Goal: Task Accomplishment & Management: Manage account settings

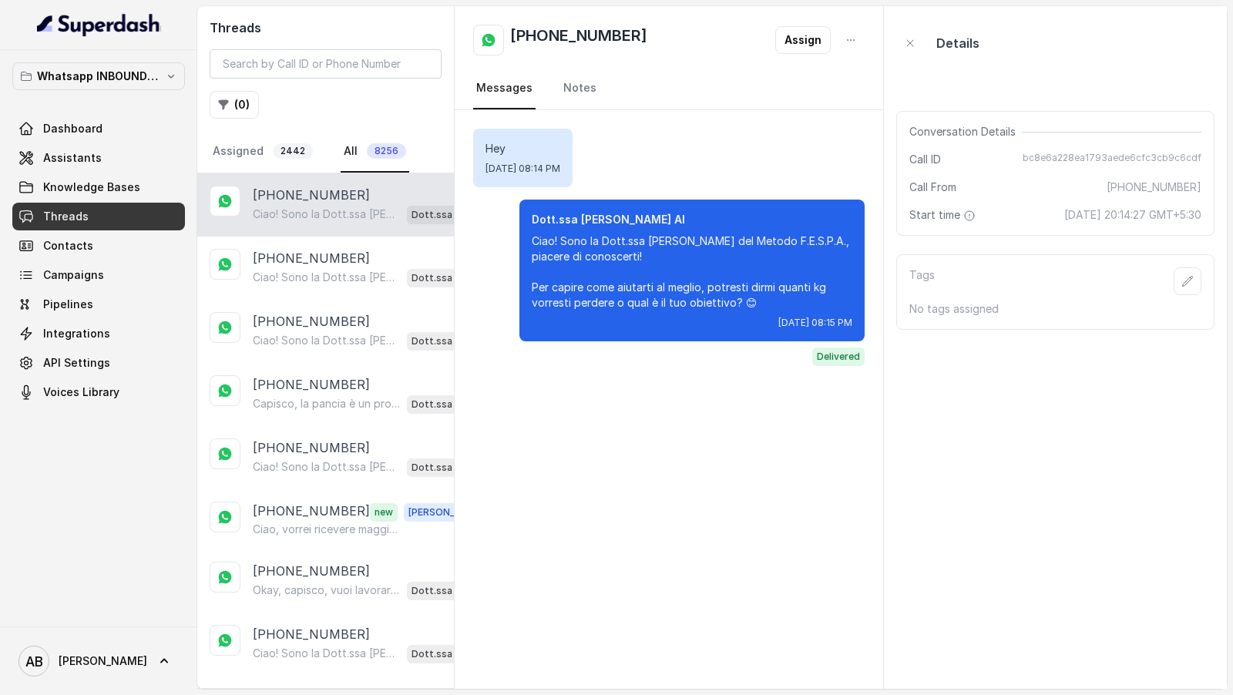
click at [126, 28] on img at bounding box center [99, 24] width 124 height 25
click at [102, 130] on link "Dashboard" at bounding box center [98, 129] width 173 height 28
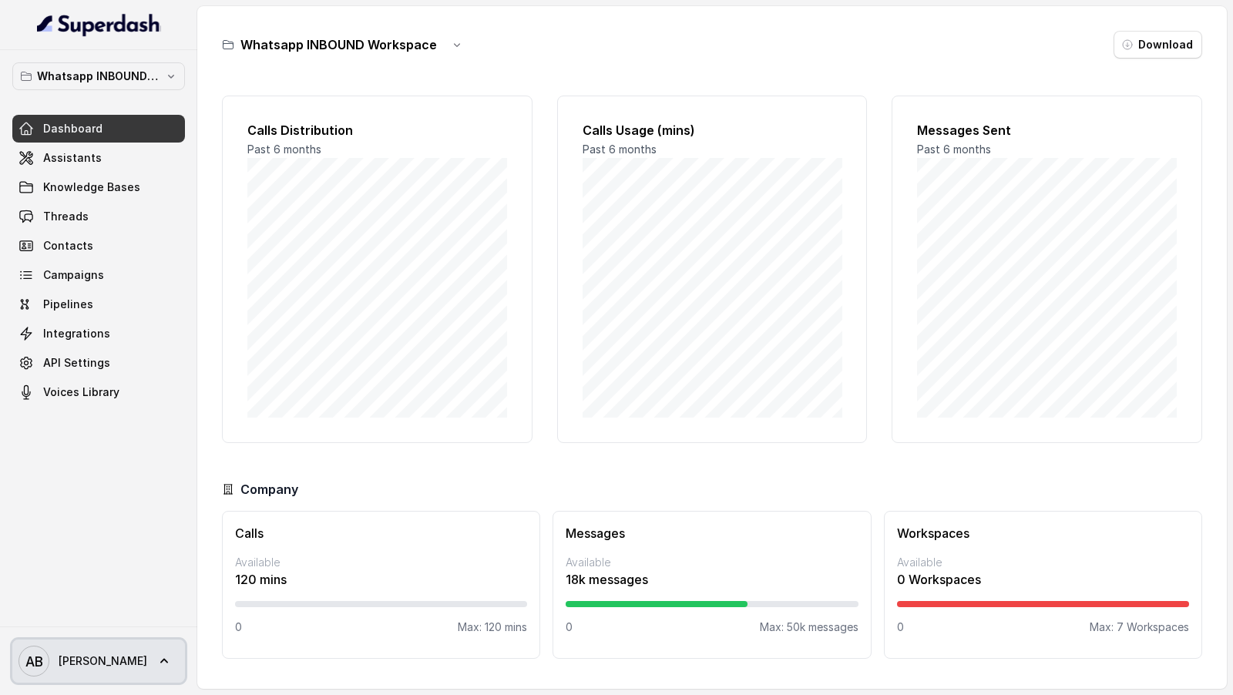
click at [107, 669] on span "Alessandro" at bounding box center [103, 660] width 89 height 15
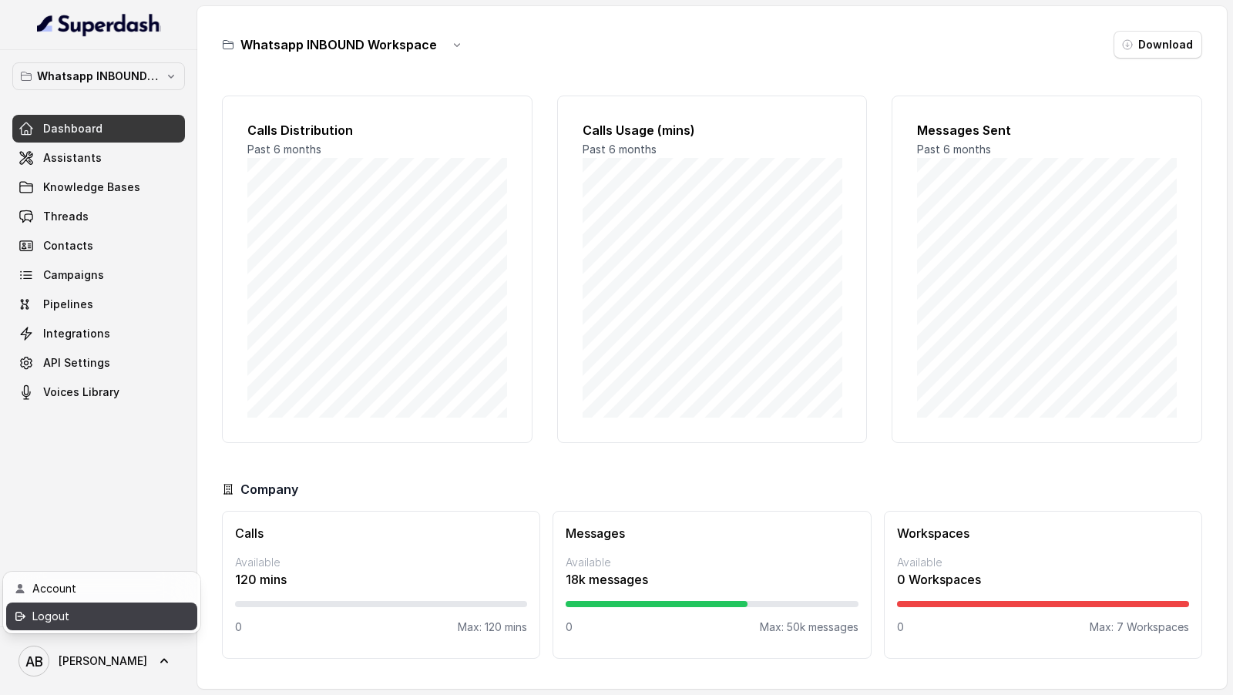
click at [130, 613] on div "Logout" at bounding box center [97, 616] width 131 height 18
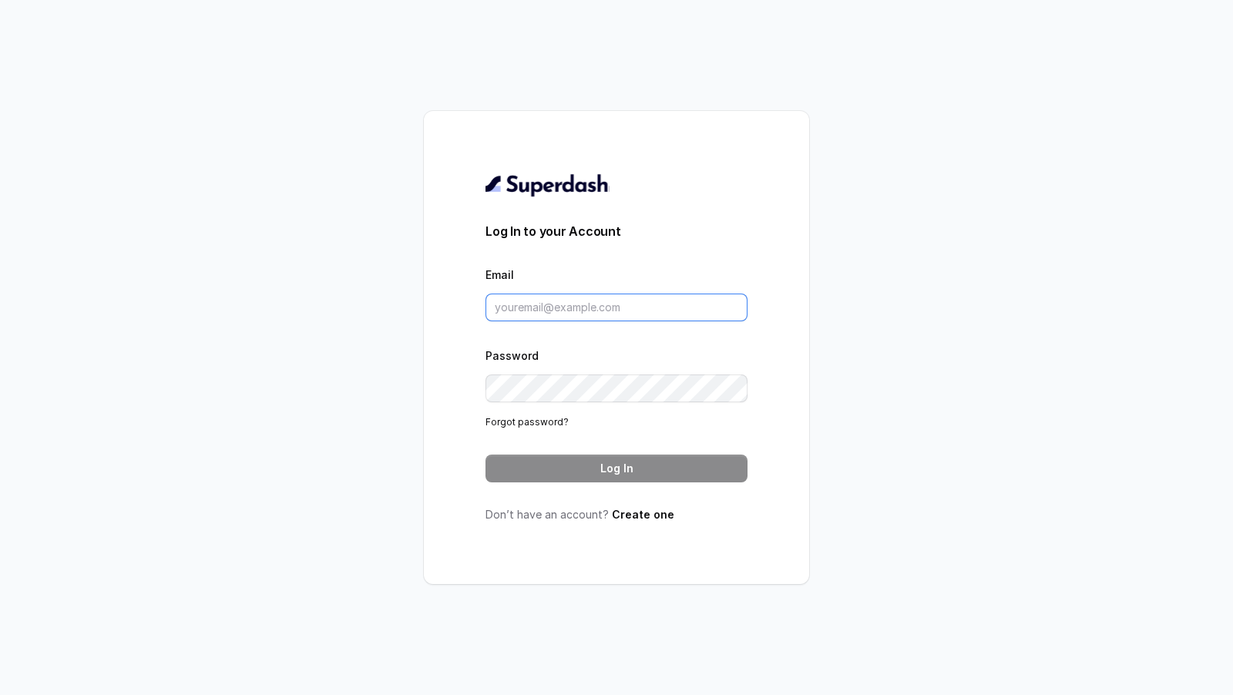
type input "[EMAIL_ADDRESS][DOMAIN_NAME]"
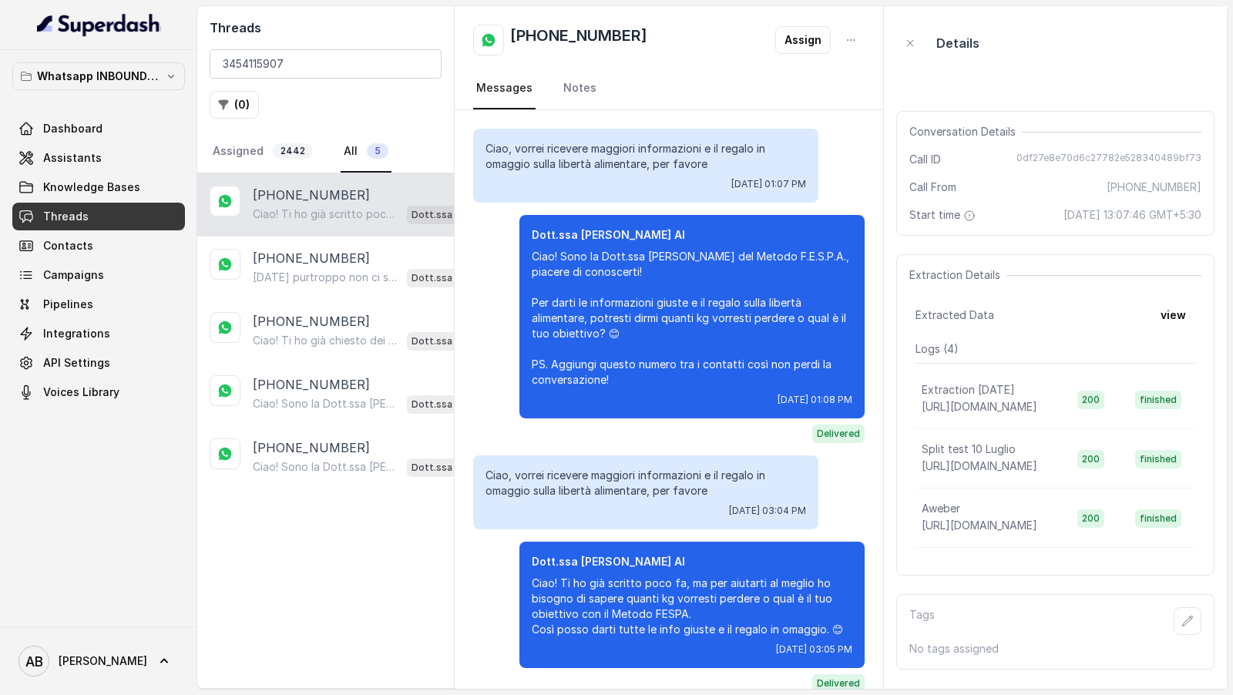
scroll to position [21, 0]
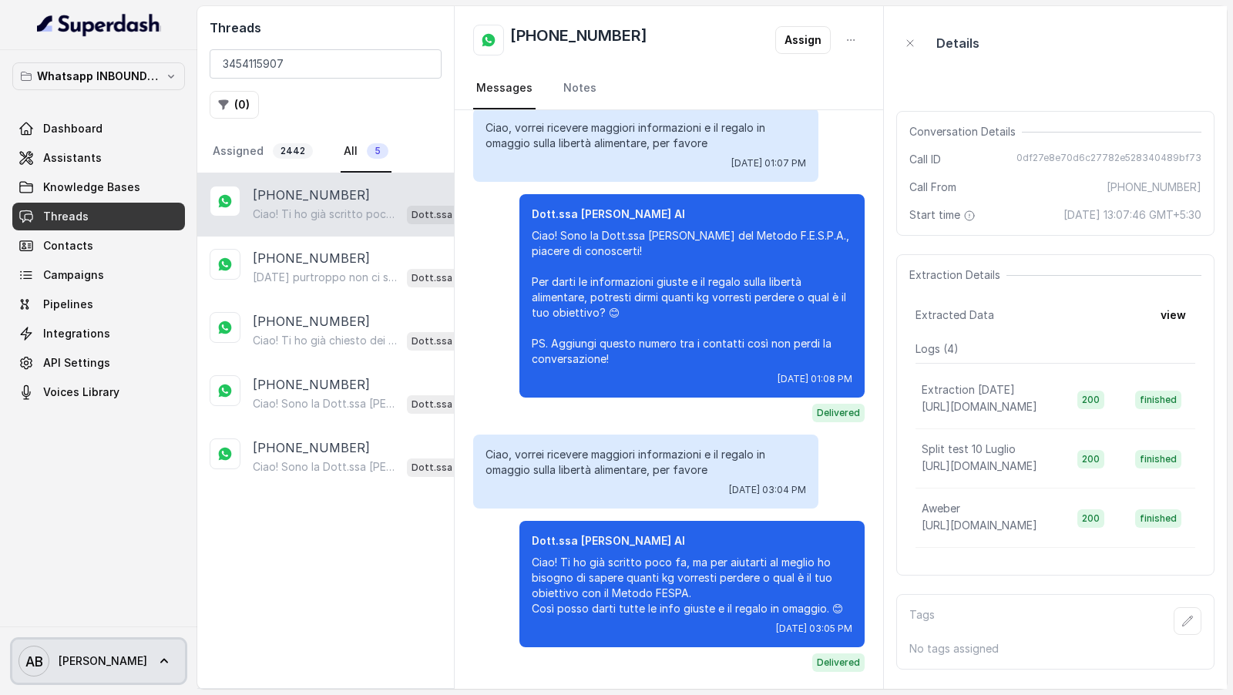
click at [112, 659] on span "Alessandro" at bounding box center [103, 660] width 89 height 15
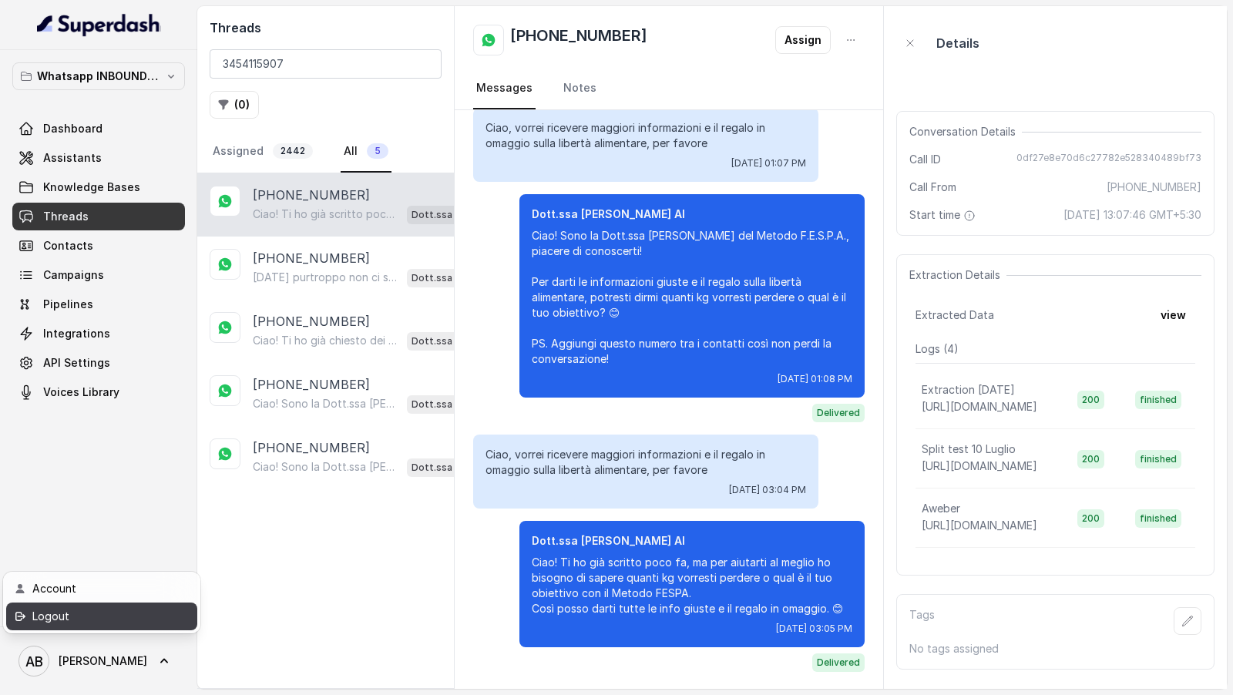
click at [154, 606] on link "Logout" at bounding box center [101, 616] width 191 height 28
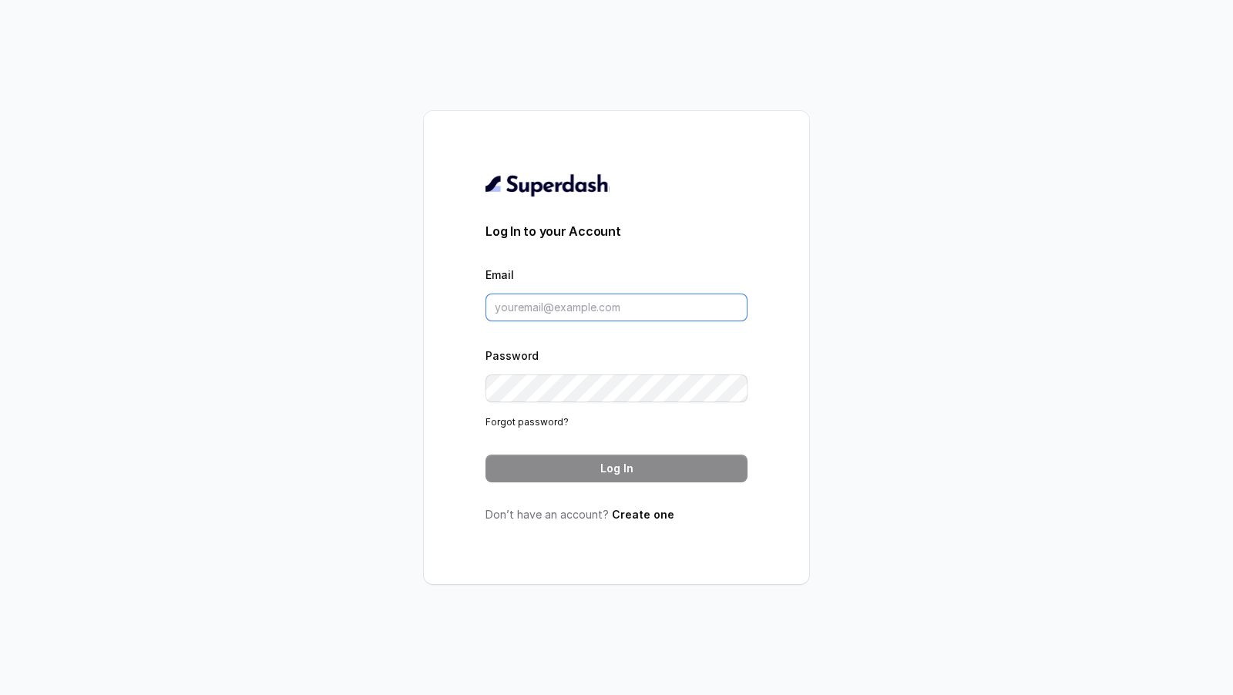
type input "[EMAIL_ADDRESS][DOMAIN_NAME]"
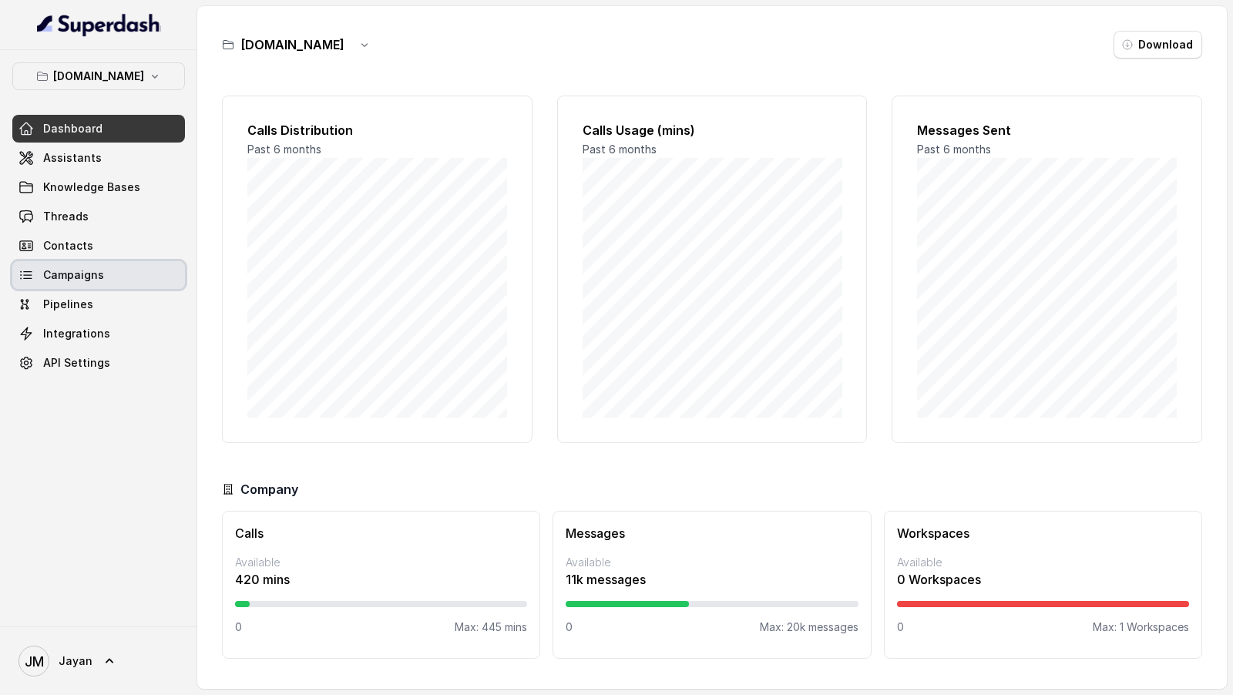
click at [88, 280] on span "Campaigns" at bounding box center [73, 274] width 61 height 15
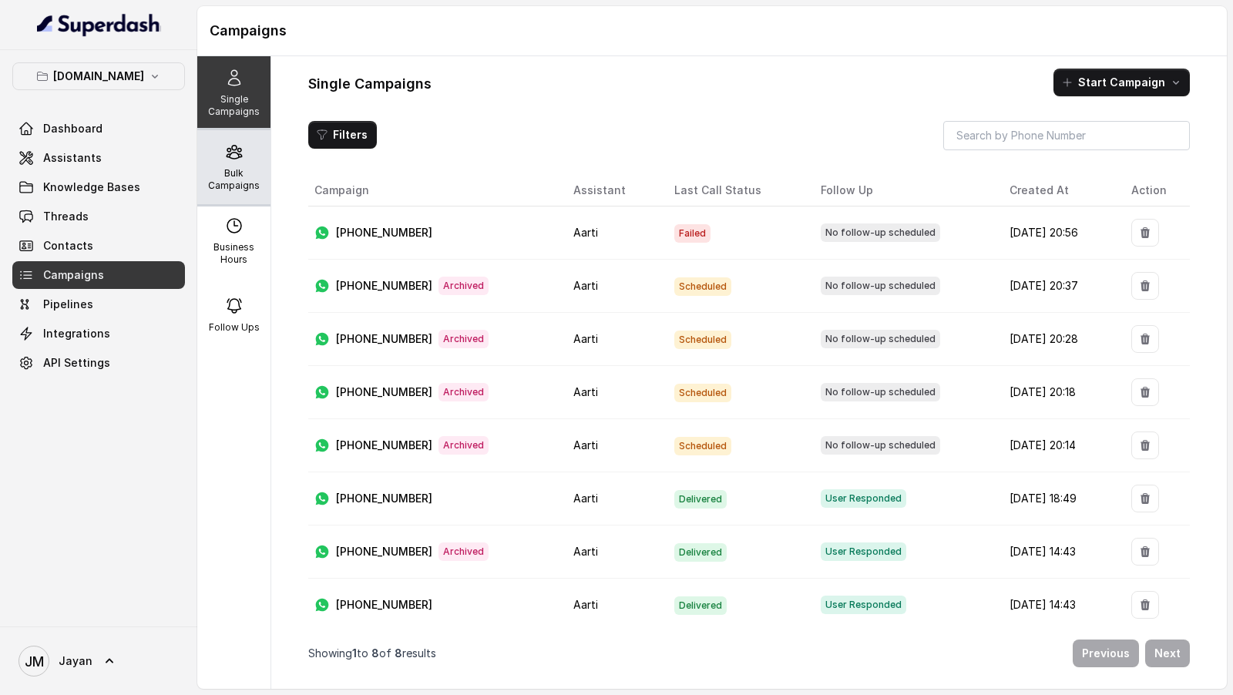
click at [220, 169] on p "Bulk Campaigns" at bounding box center [233, 179] width 61 height 25
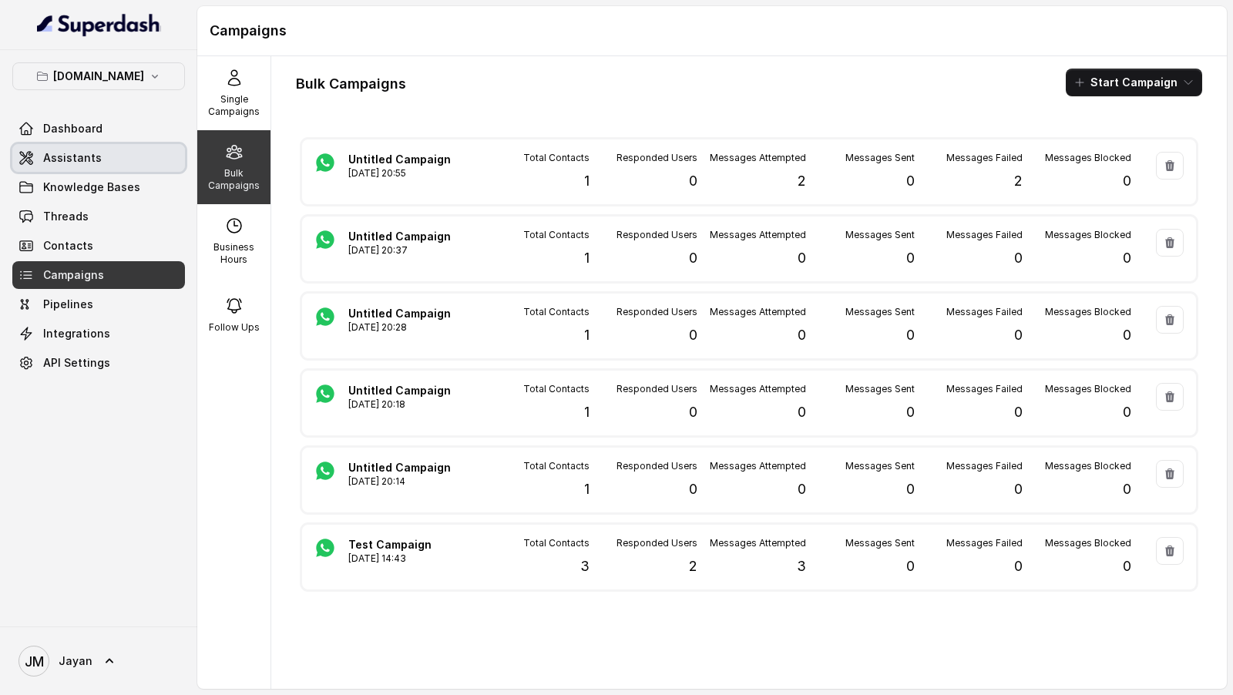
click at [136, 157] on link "Assistants" at bounding box center [98, 158] width 173 height 28
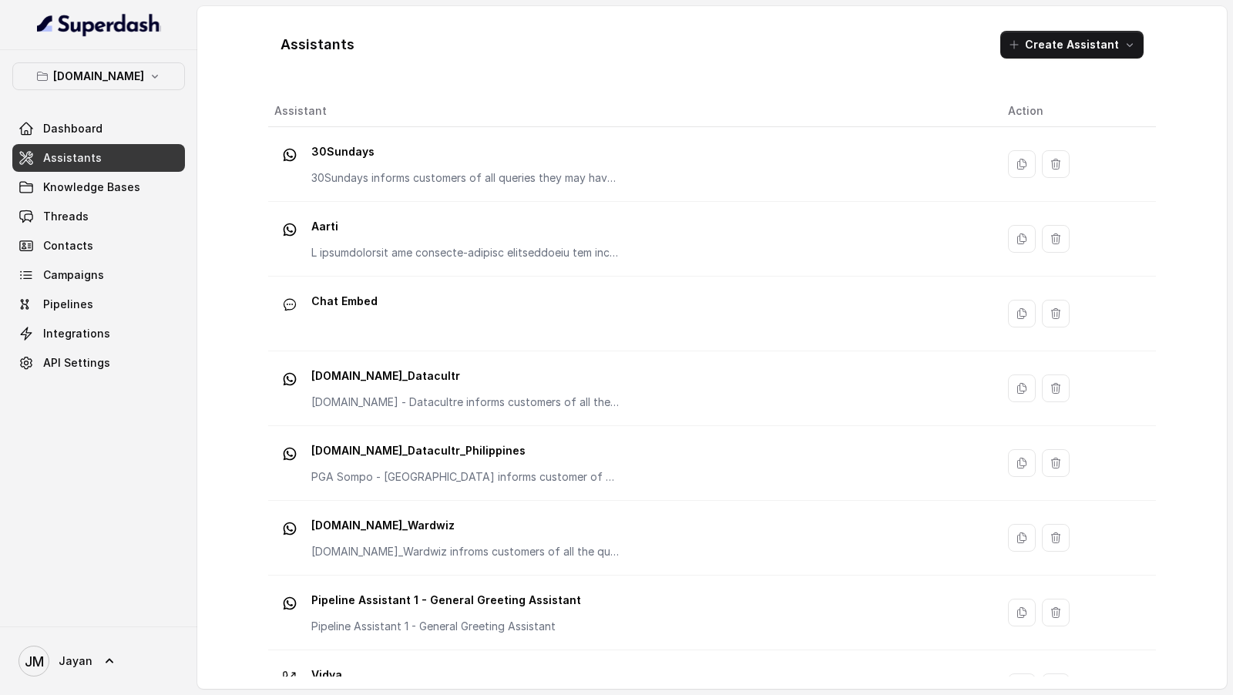
click at [79, 686] on div "[PERSON_NAME]" at bounding box center [98, 660] width 197 height 69
click at [84, 673] on span "[PERSON_NAME]" at bounding box center [55, 661] width 74 height 31
click at [117, 622] on div "Logout" at bounding box center [97, 616] width 131 height 18
